Goal: Task Accomplishment & Management: Complete application form

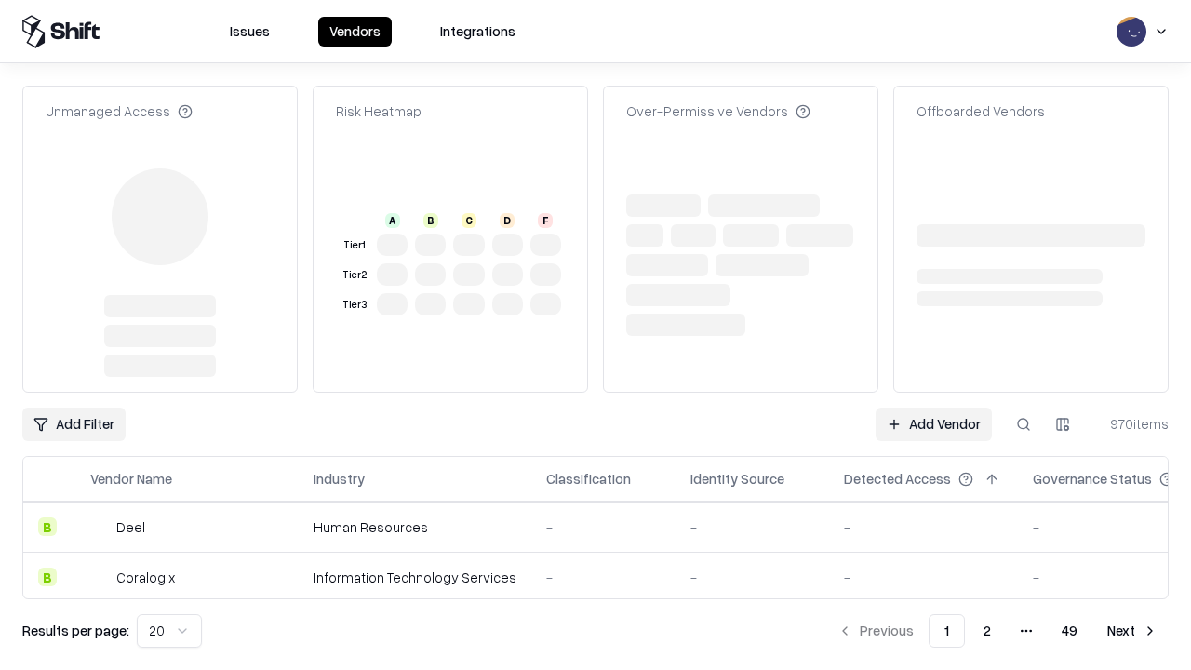
click at [933, 407] on link "Add Vendor" at bounding box center [933, 423] width 116 height 33
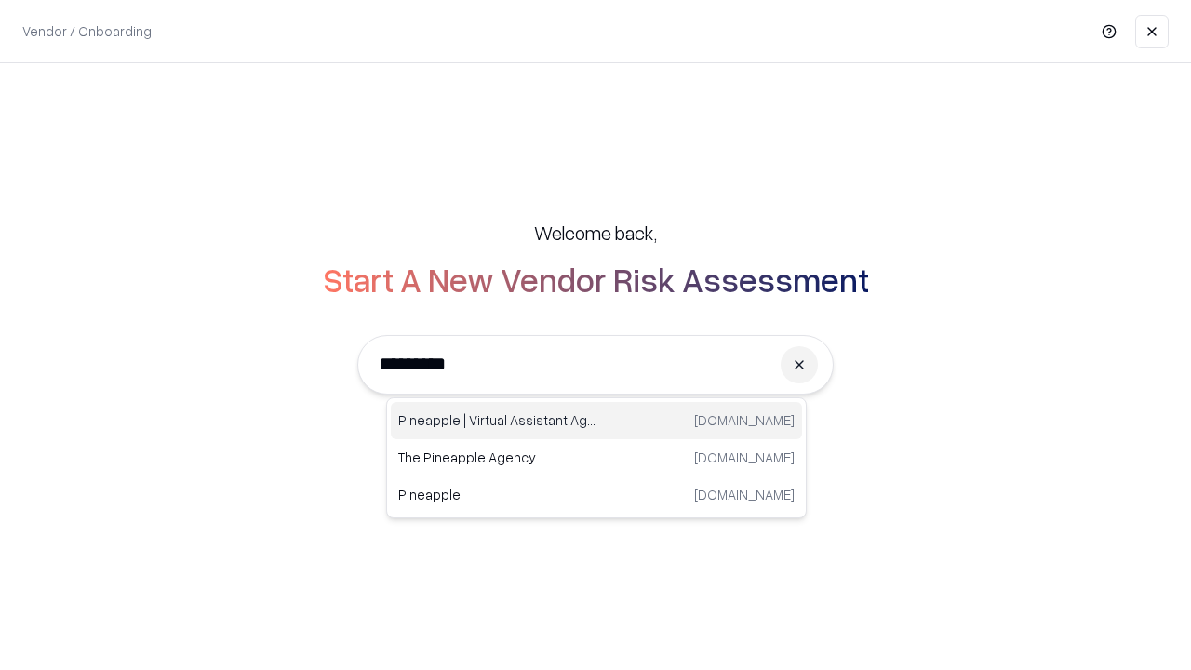
click at [596, 420] on div "Pineapple | Virtual Assistant Agency [DOMAIN_NAME]" at bounding box center [596, 420] width 411 height 37
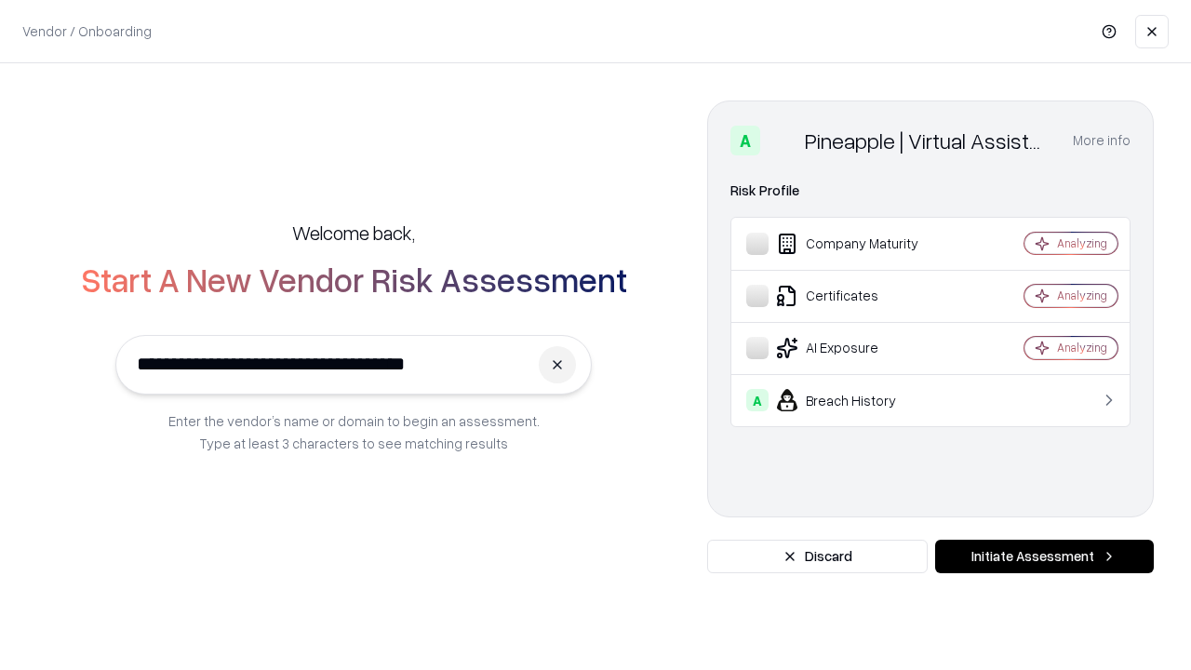
type input "**********"
click at [1044, 556] on button "Initiate Assessment" at bounding box center [1044, 555] width 219 height 33
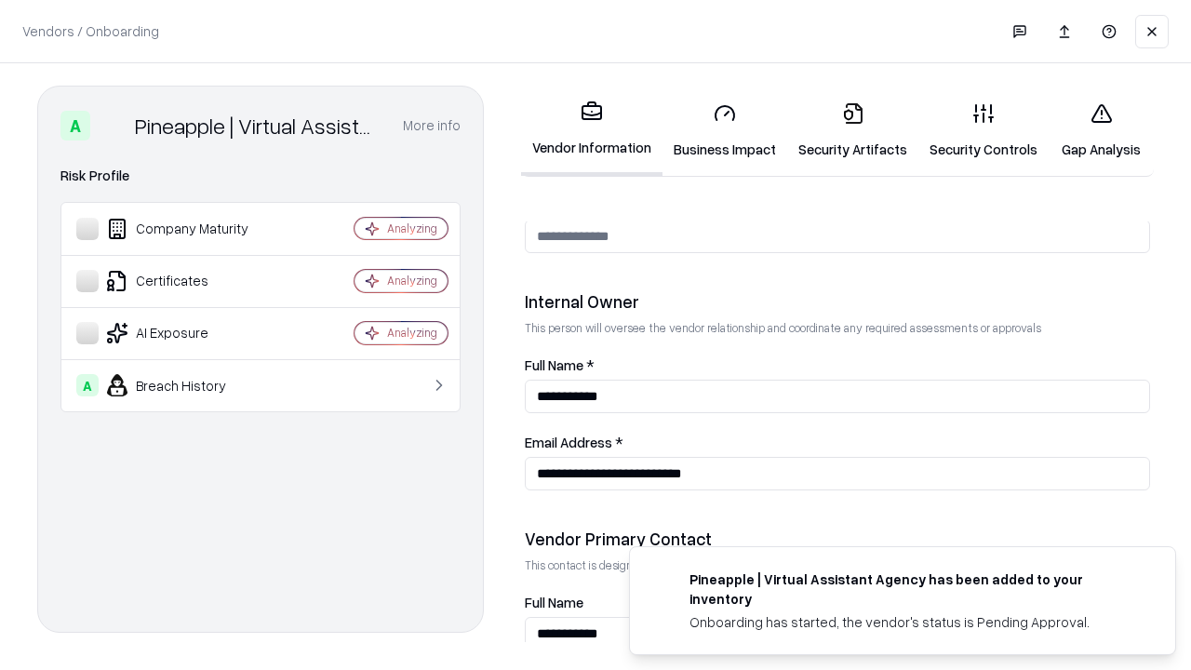
scroll to position [964, 0]
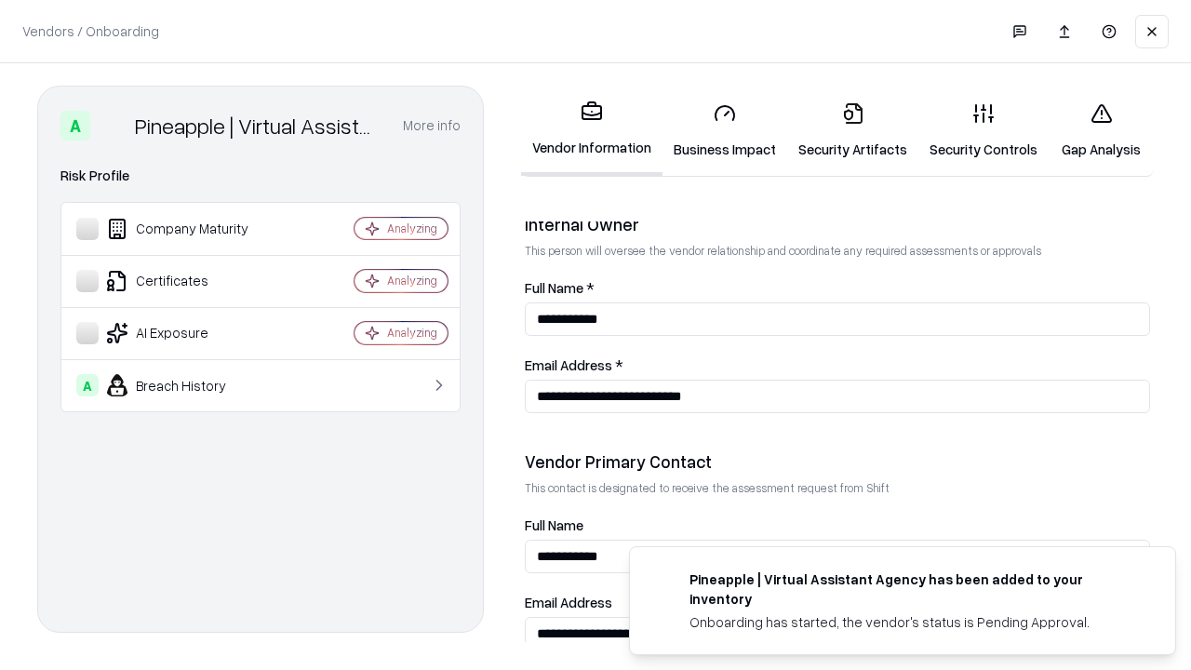
click at [725, 130] on link "Business Impact" at bounding box center [724, 130] width 125 height 87
click at [852, 130] on link "Security Artifacts" at bounding box center [852, 130] width 131 height 87
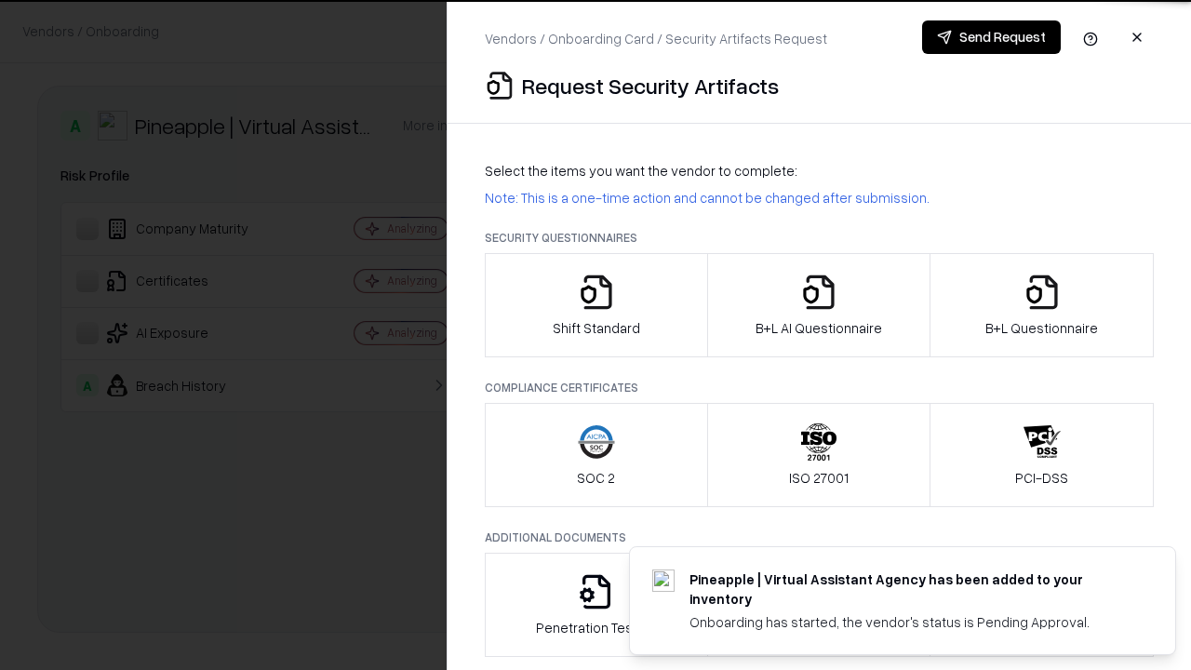
click at [595, 305] on icon "button" at bounding box center [596, 291] width 37 height 37
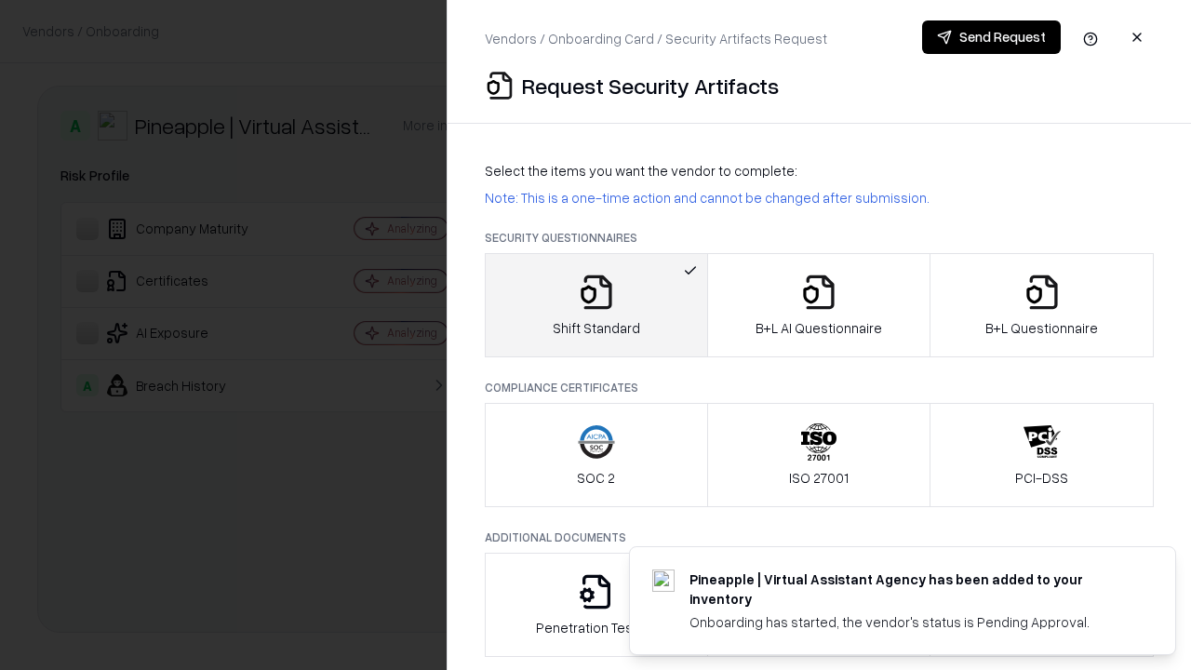
click at [991, 37] on button "Send Request" at bounding box center [991, 36] width 139 height 33
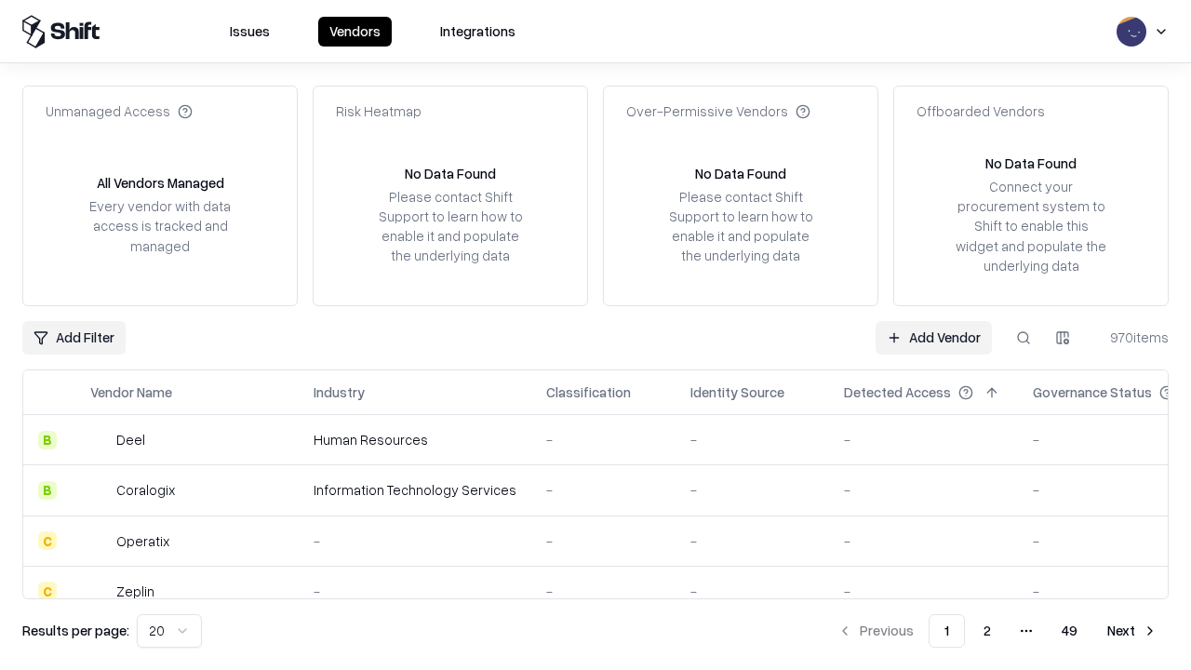
click at [1023, 337] on button at bounding box center [1022, 337] width 33 height 33
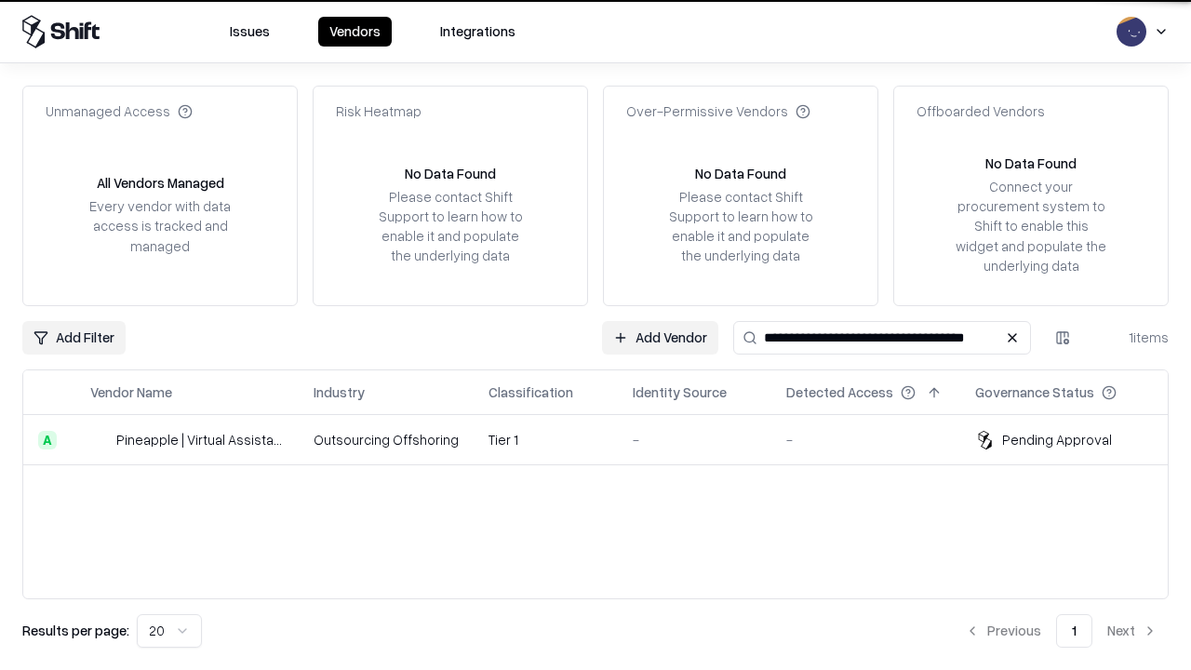
type input "**********"
click at [606, 439] on td "Tier 1" at bounding box center [545, 440] width 144 height 50
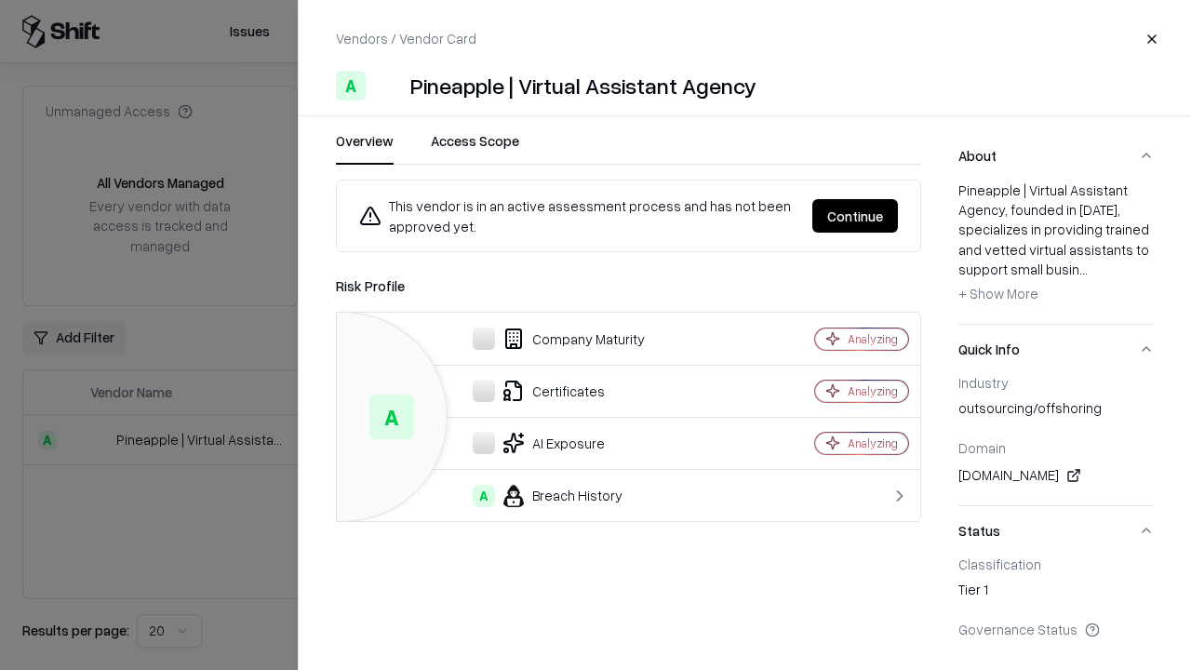
click at [855, 216] on button "Continue" at bounding box center [855, 215] width 86 height 33
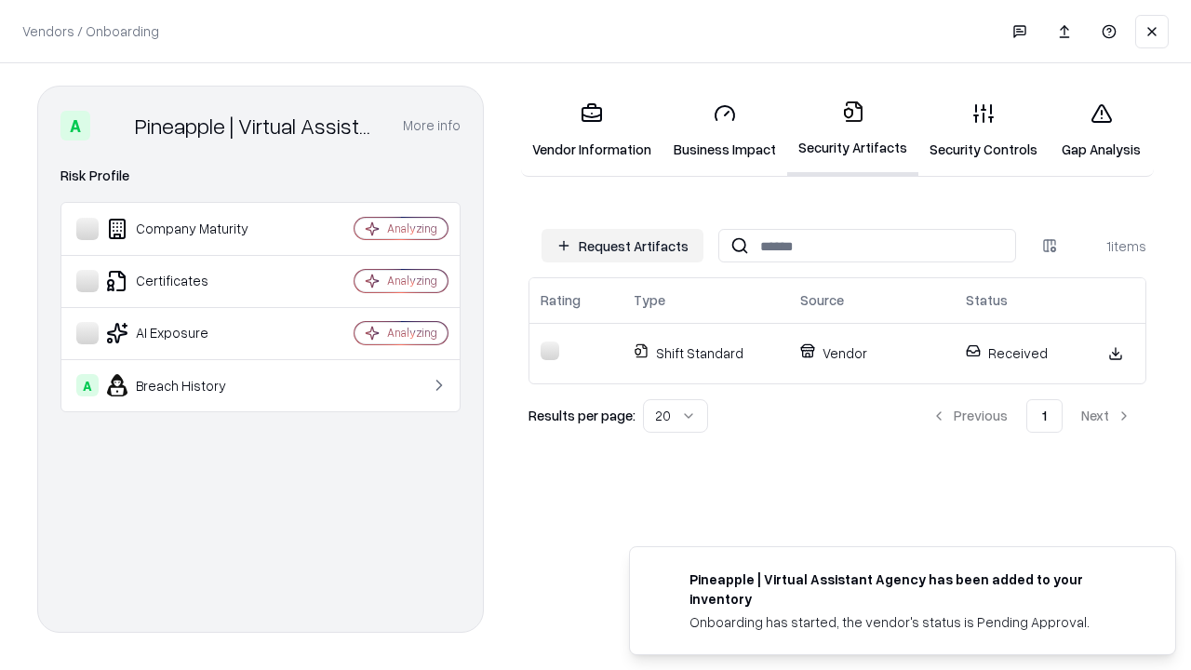
click at [1100, 130] on link "Gap Analysis" at bounding box center [1100, 130] width 105 height 87
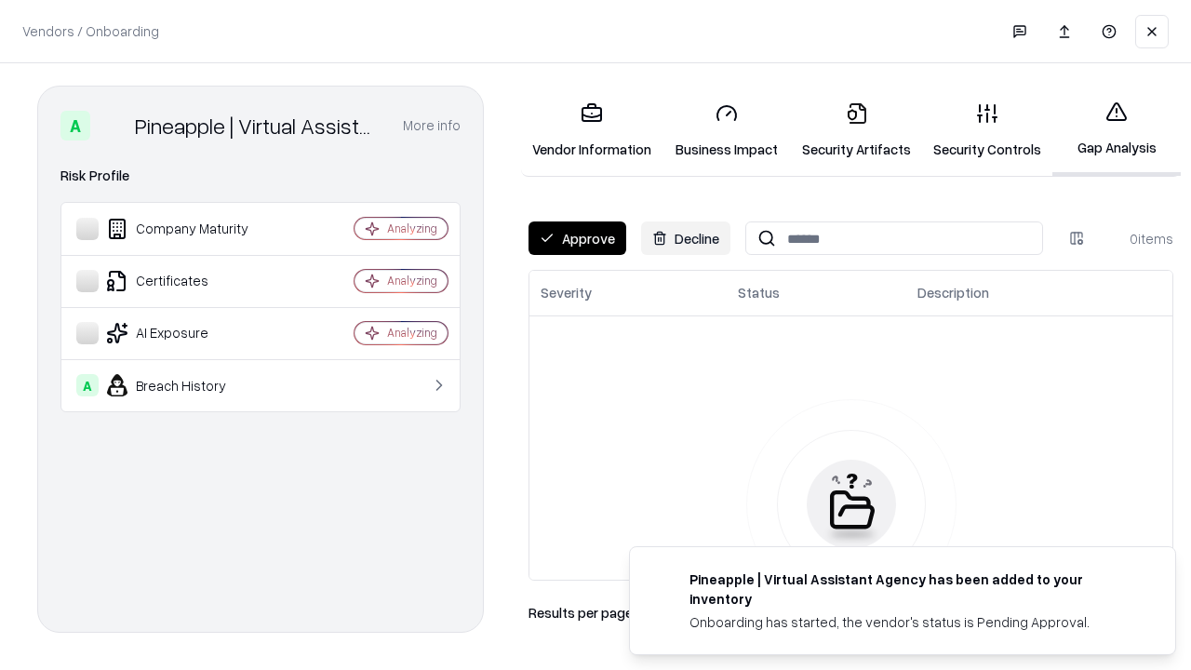
click at [577, 238] on button "Approve" at bounding box center [577, 237] width 98 height 33
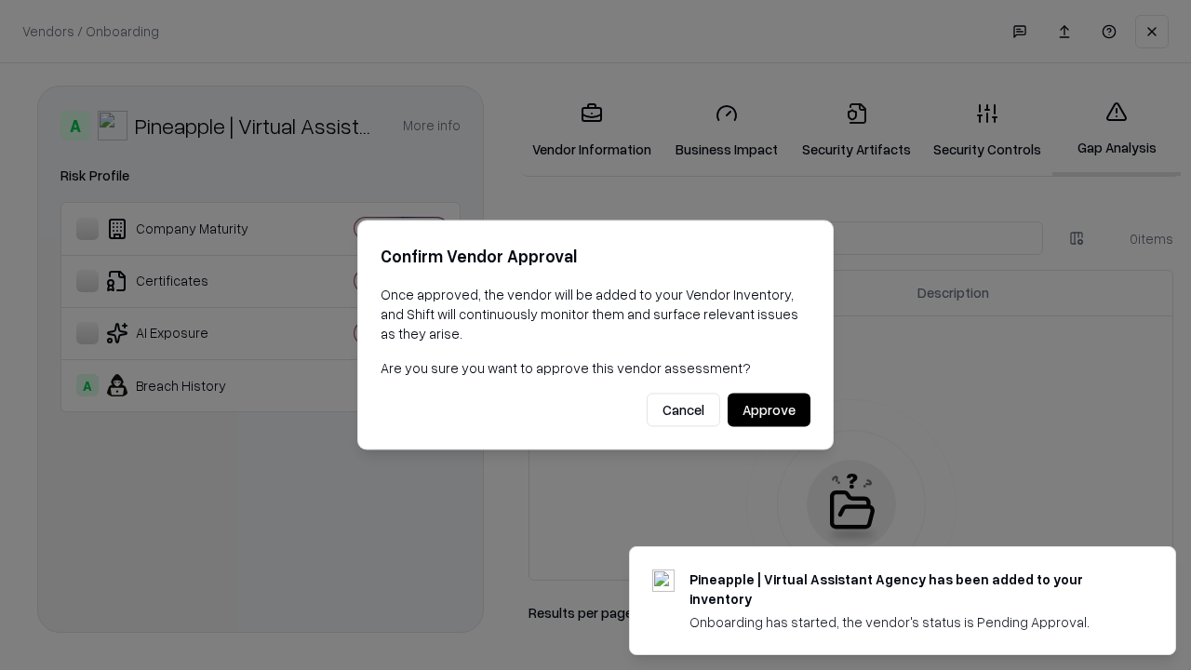
click at [768, 409] on button "Approve" at bounding box center [768, 409] width 83 height 33
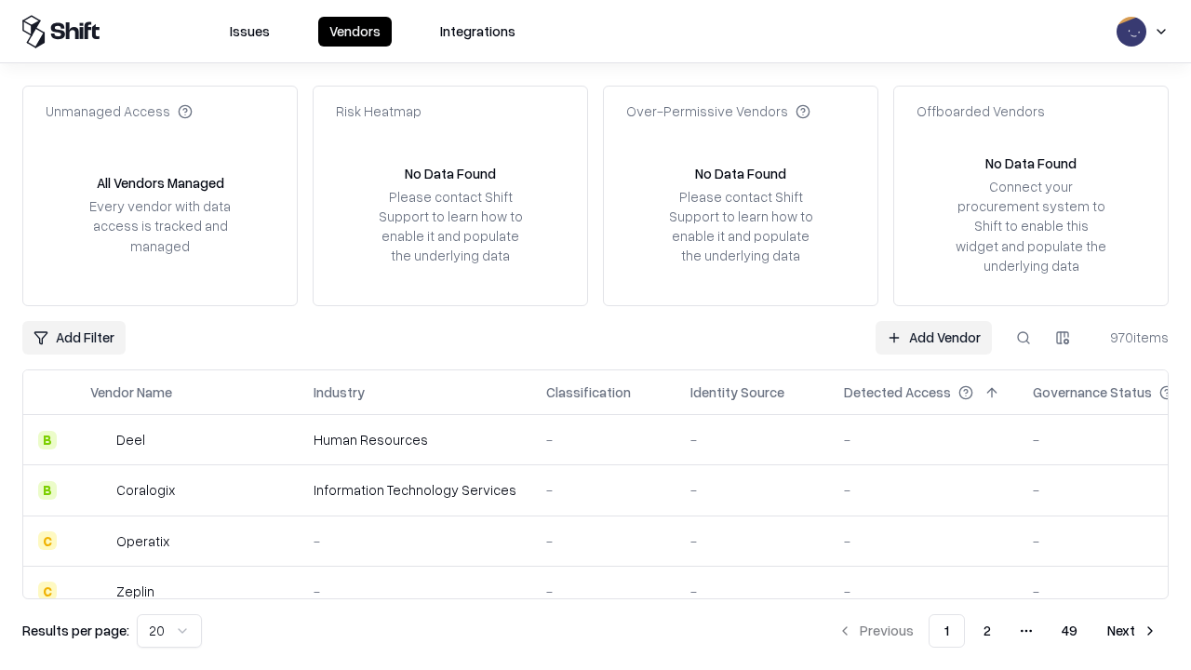
type input "**********"
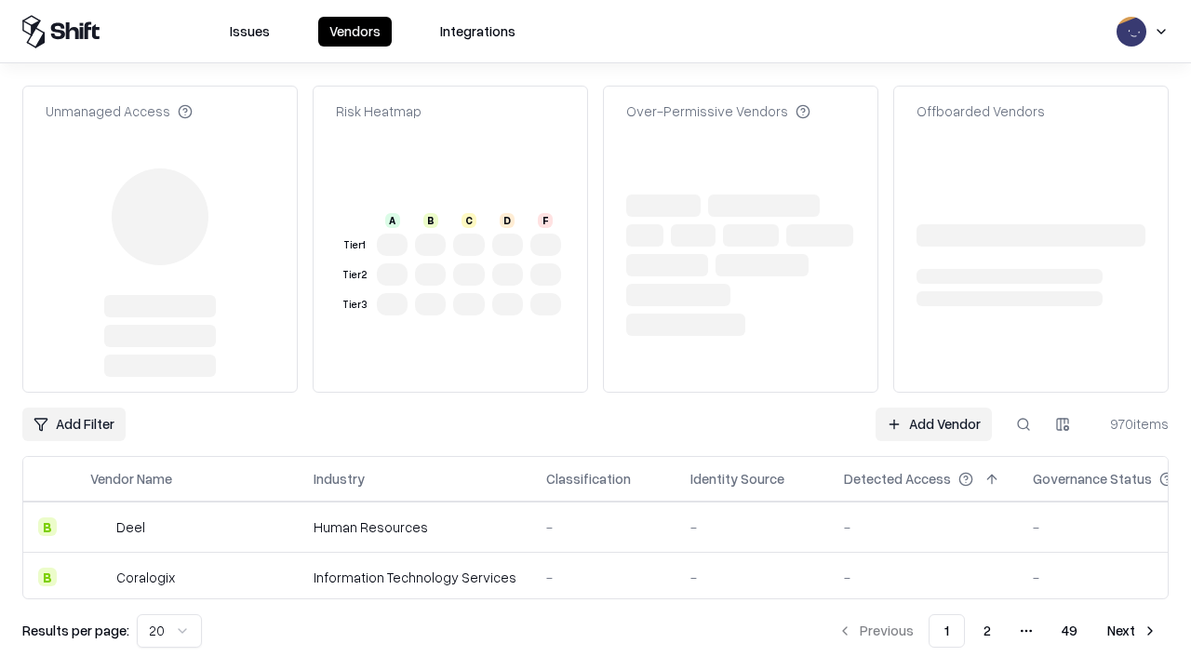
click at [933, 407] on link "Add Vendor" at bounding box center [933, 423] width 116 height 33
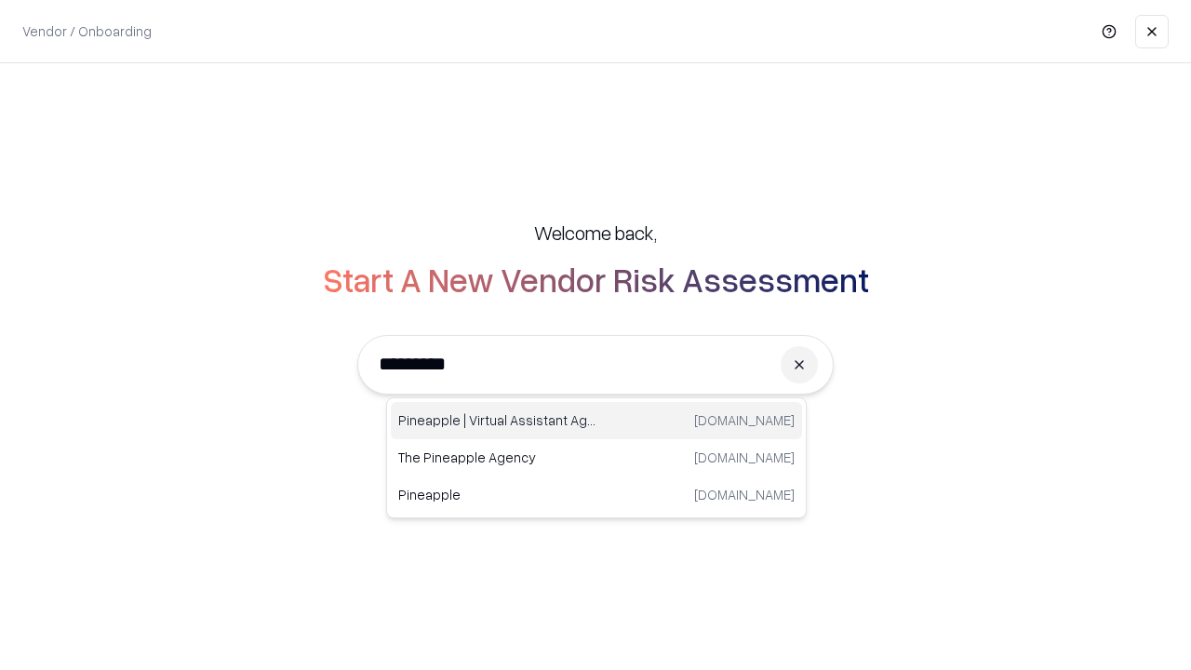
click at [596, 420] on div "Pineapple | Virtual Assistant Agency [DOMAIN_NAME]" at bounding box center [596, 420] width 411 height 37
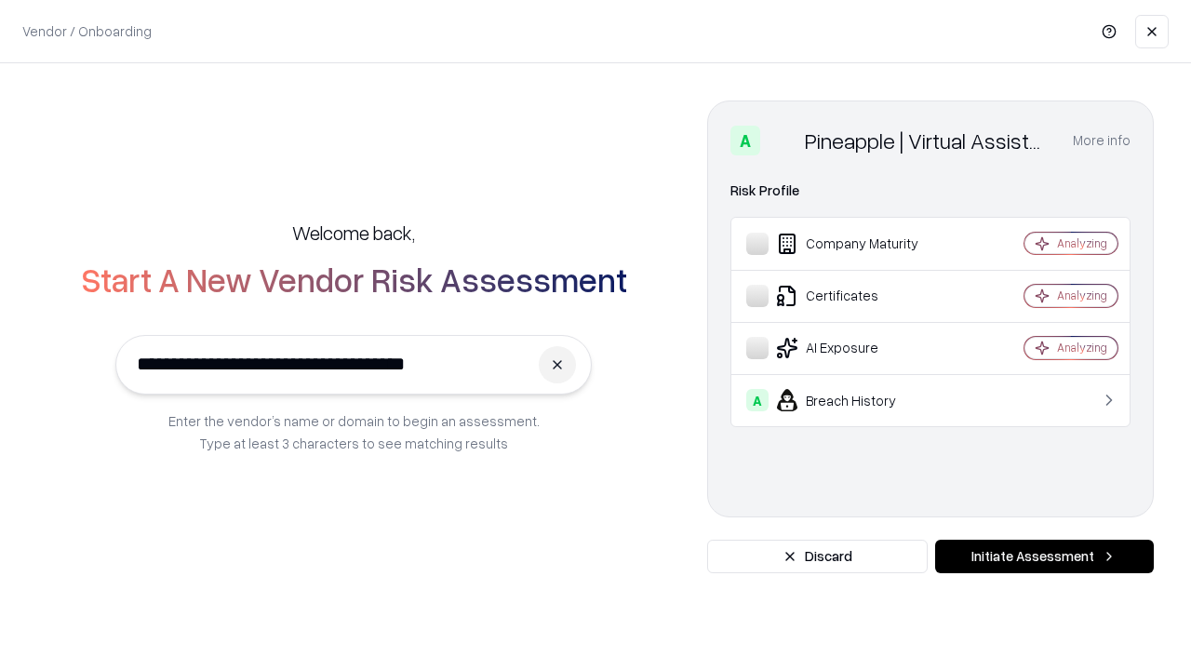
type input "**********"
click at [1044, 556] on button "Initiate Assessment" at bounding box center [1044, 555] width 219 height 33
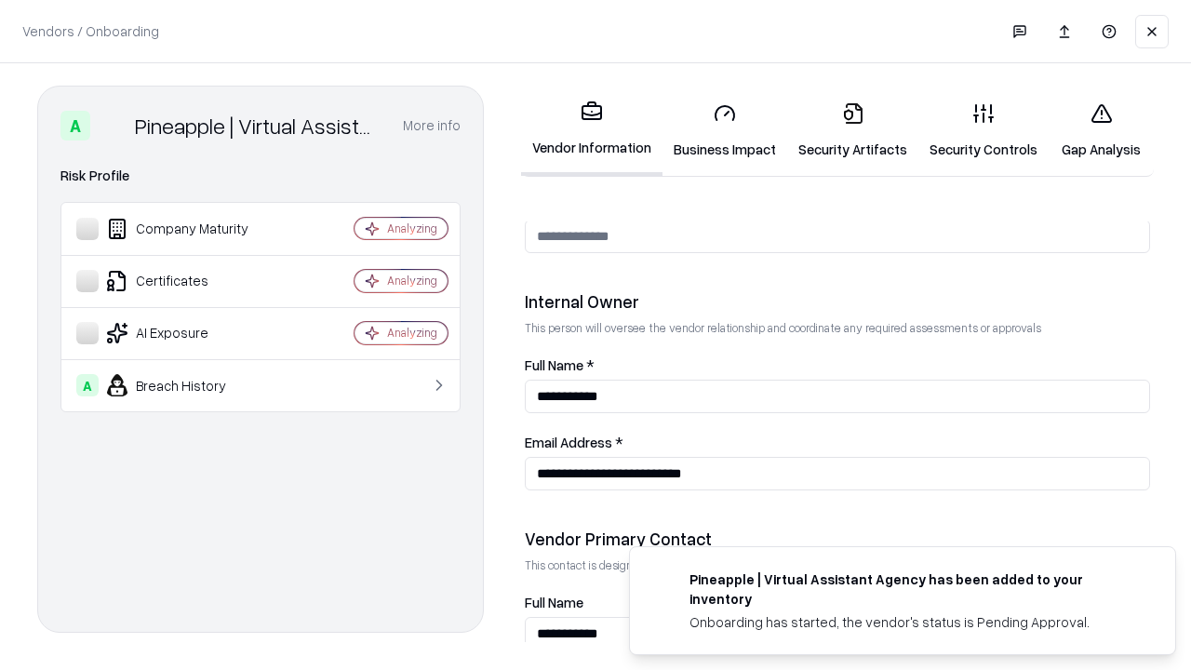
scroll to position [964, 0]
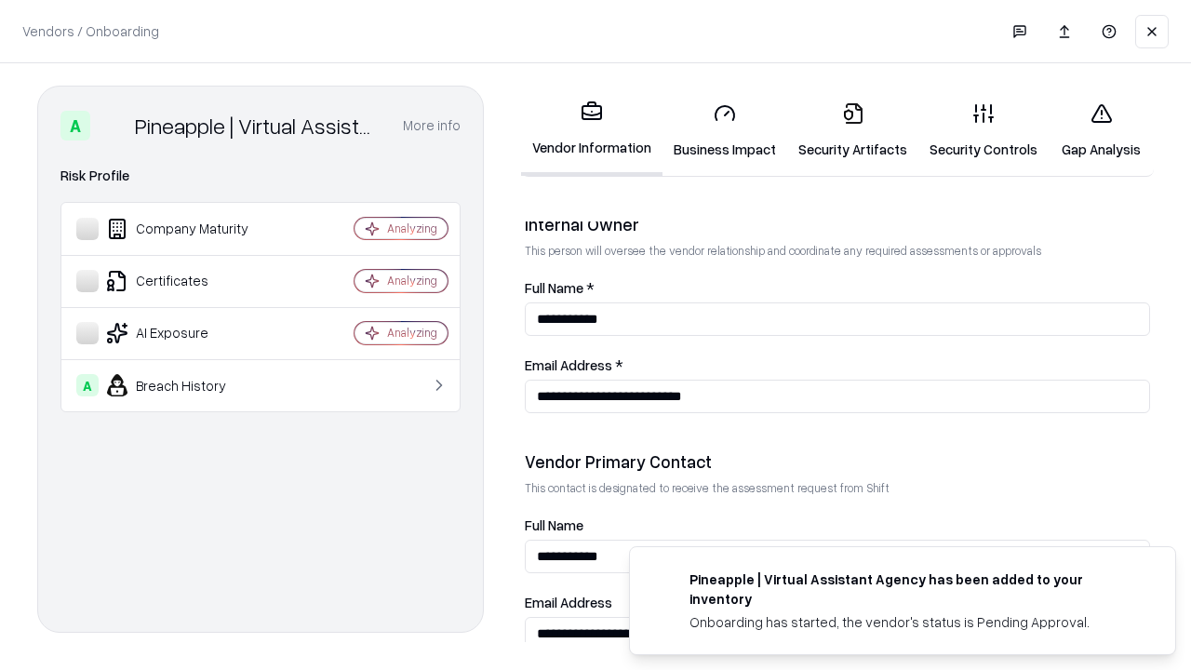
click at [1100, 130] on link "Gap Analysis" at bounding box center [1100, 130] width 105 height 87
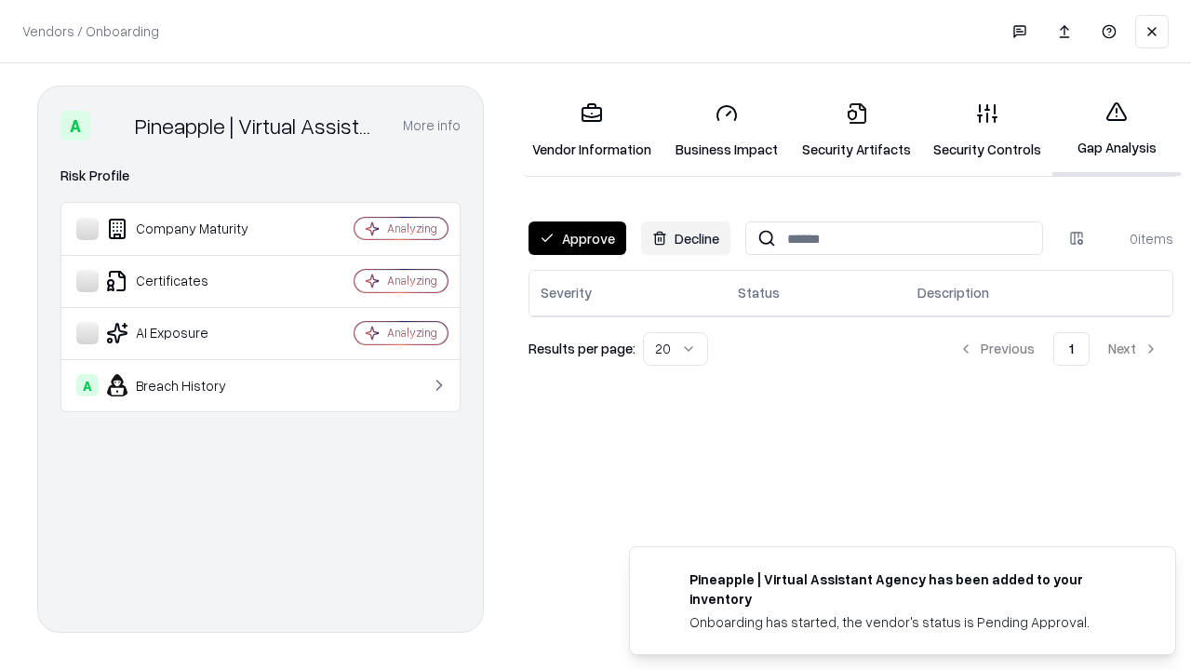
click at [577, 238] on button "Approve" at bounding box center [577, 237] width 98 height 33
